Goal: Share content: Share content

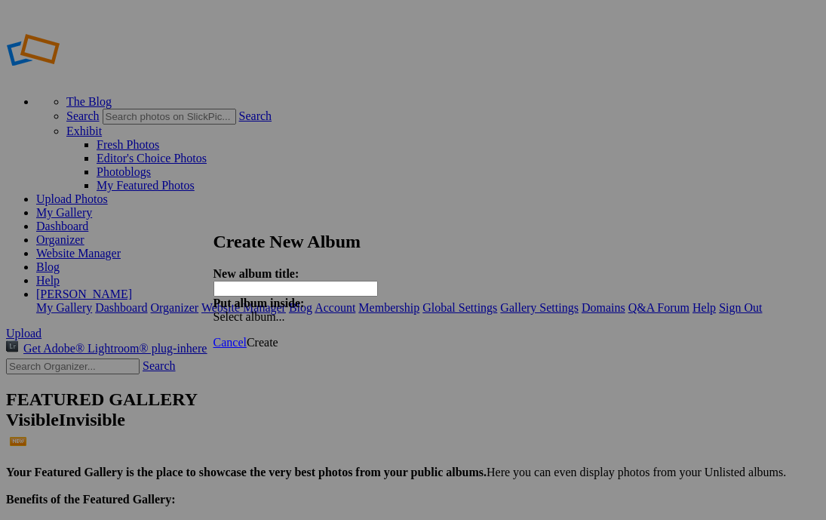
paste input "FL Extreme Cup [DATE]-[DATE]"
type input "FL Extreme Cup [DATE]-[DATE]"
click at [278, 336] on span "Create" at bounding box center [263, 342] width 32 height 13
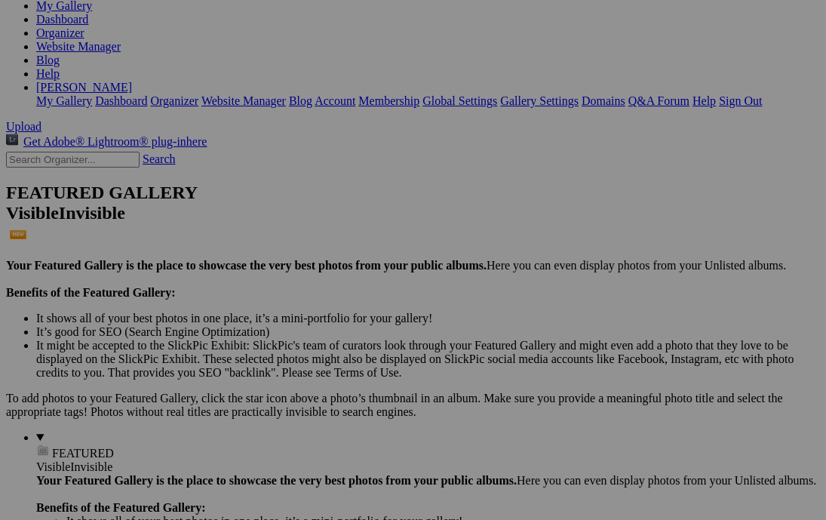
scroll to position [290, 0]
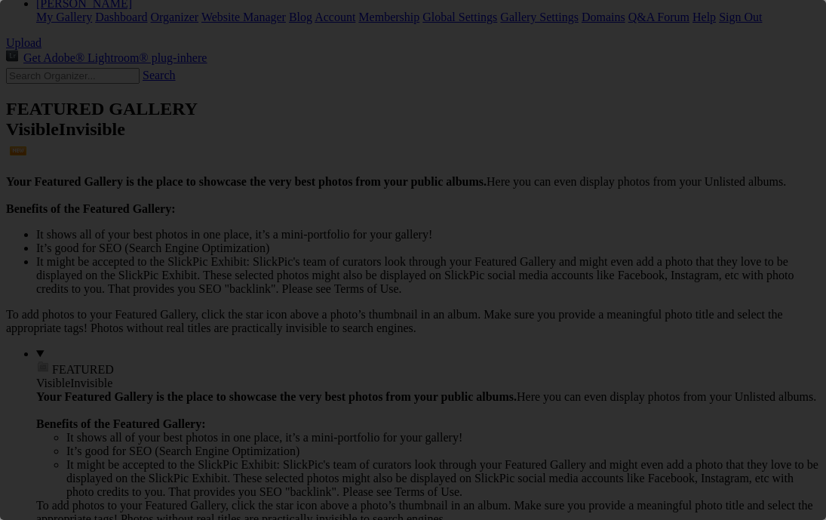
scroll to position [0, 0]
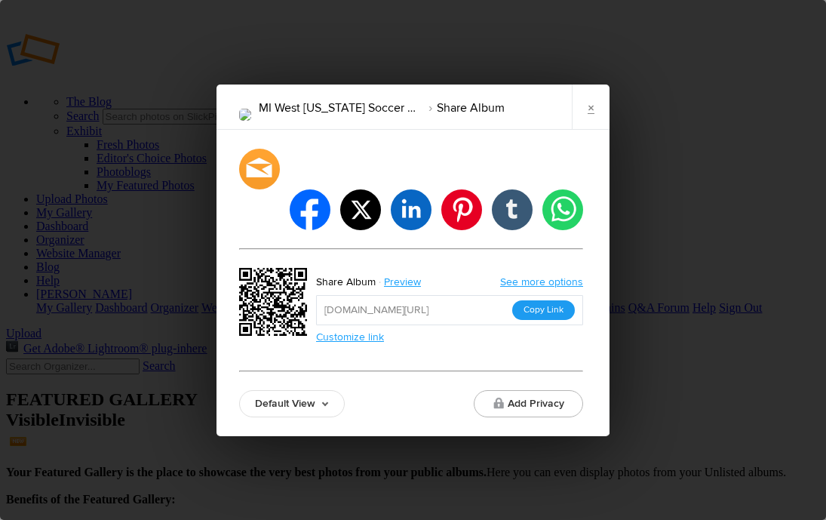
click at [541, 300] on button "Copy Link" at bounding box center [543, 310] width 63 height 20
click at [588, 124] on link "×" at bounding box center [591, 106] width 38 height 45
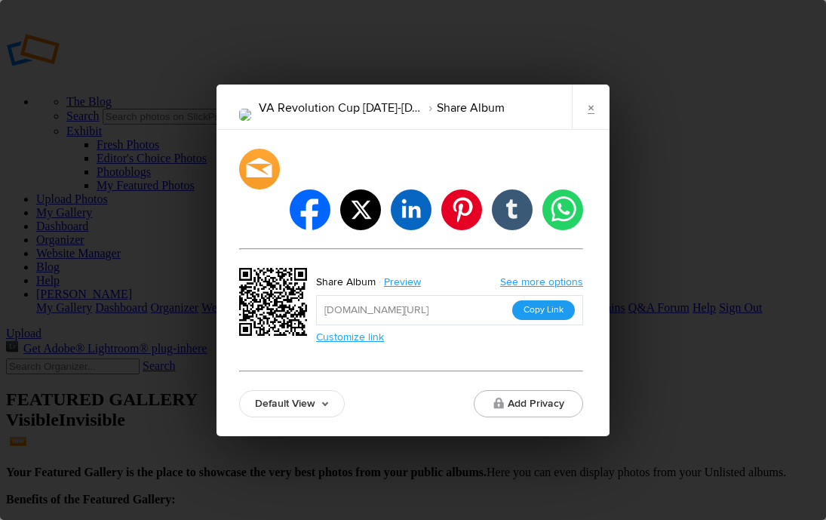
click at [550, 300] on button "Copy Link" at bounding box center [543, 310] width 63 height 20
